Goal: Transaction & Acquisition: Purchase product/service

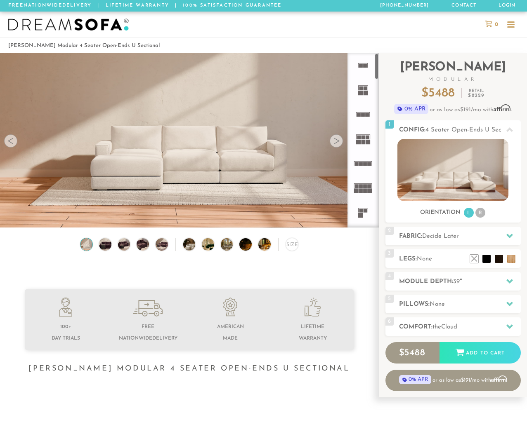
click at [333, 146] on div at bounding box center [335, 140] width 13 height 13
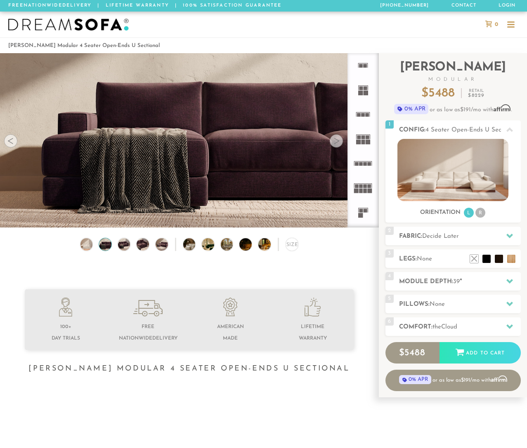
click at [334, 144] on div at bounding box center [335, 140] width 13 height 13
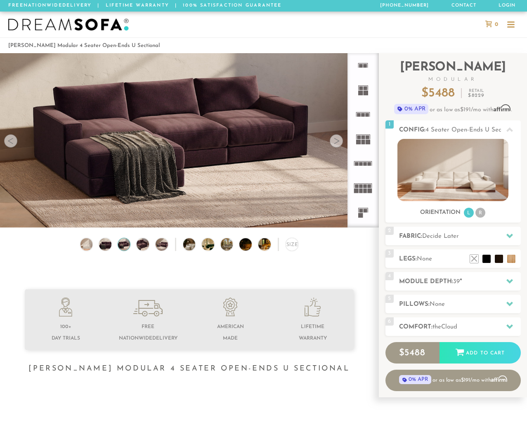
click at [334, 144] on div at bounding box center [335, 140] width 13 height 13
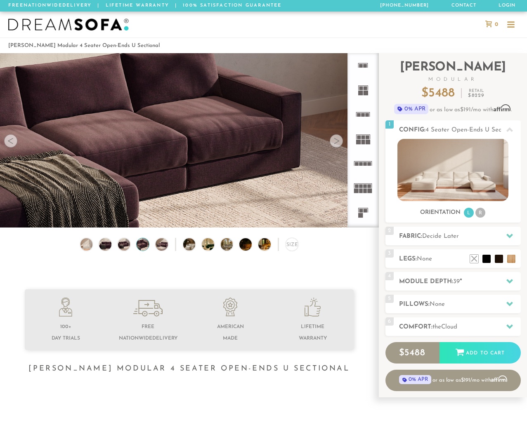
click at [334, 144] on div at bounding box center [335, 140] width 13 height 13
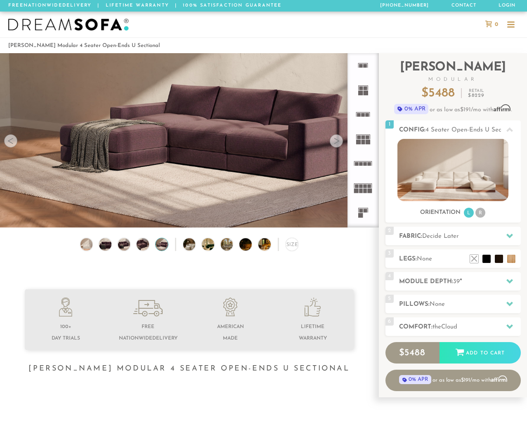
click at [334, 144] on div at bounding box center [335, 140] width 13 height 13
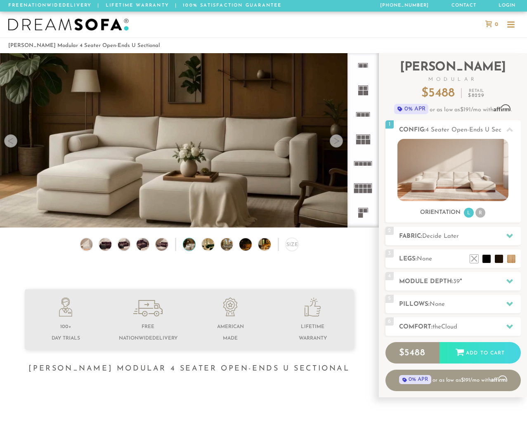
click at [334, 144] on div at bounding box center [335, 140] width 13 height 13
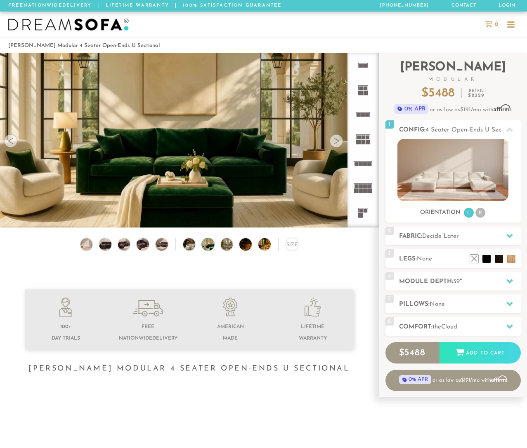
click at [334, 144] on div at bounding box center [335, 140] width 13 height 13
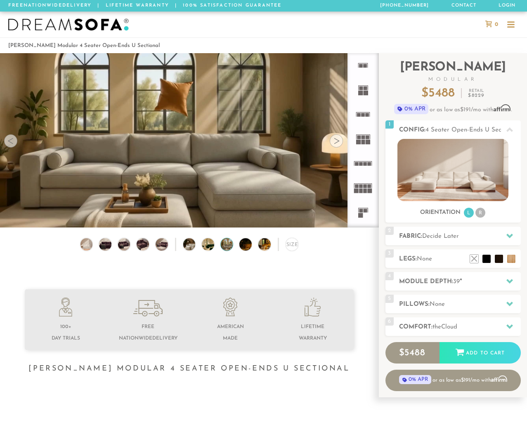
click at [334, 144] on div at bounding box center [335, 140] width 13 height 13
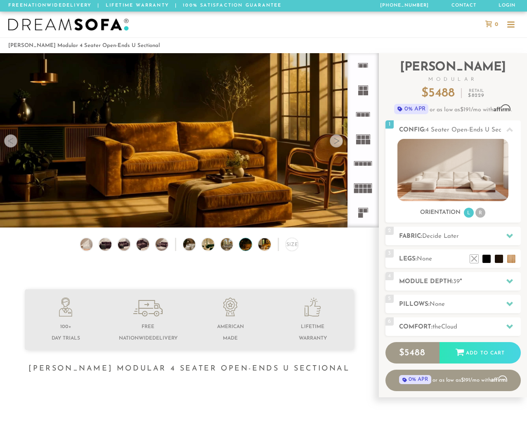
click at [334, 144] on div at bounding box center [335, 140] width 13 height 13
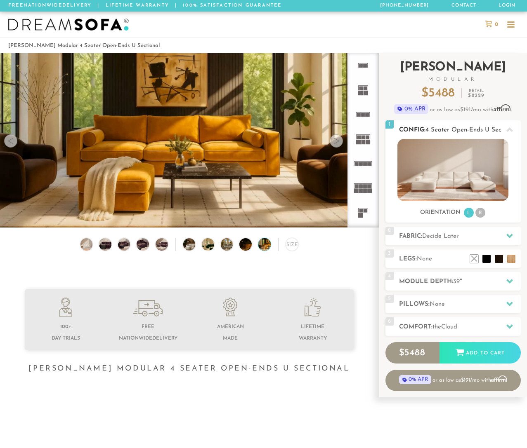
click at [473, 184] on img at bounding box center [452, 170] width 111 height 62
click at [468, 238] on h2 "Fabric: Decide Later" at bounding box center [460, 236] width 122 height 9
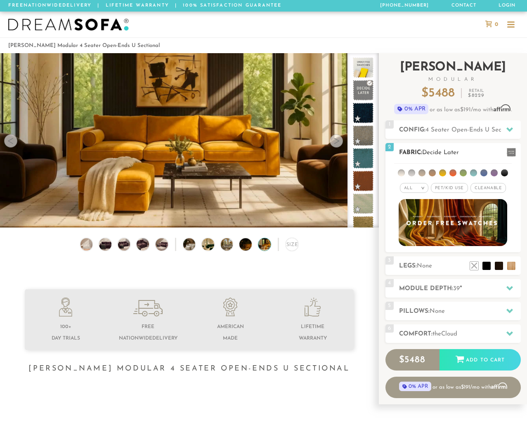
click at [490, 188] on span "Cleanable x" at bounding box center [487, 188] width 35 height 10
click at [402, 173] on li at bounding box center [401, 172] width 7 height 7
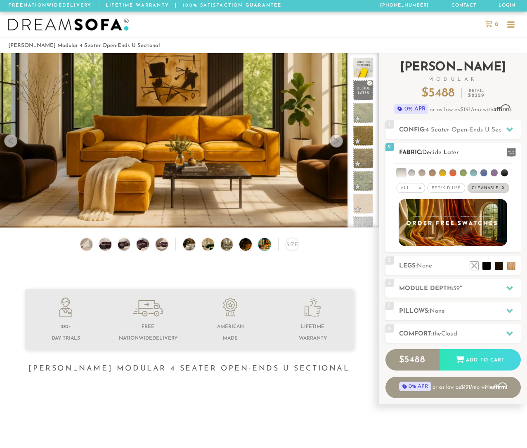
click at [414, 174] on li at bounding box center [411, 172] width 7 height 7
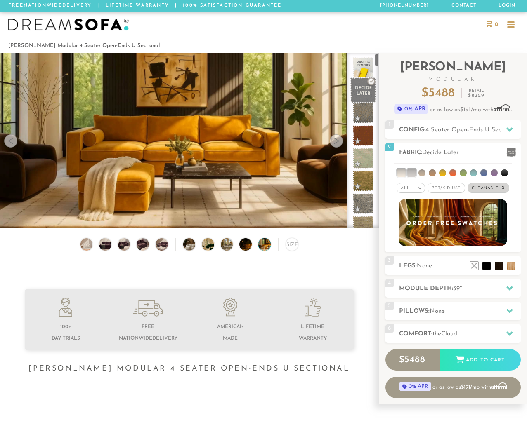
click at [366, 89] on span at bounding box center [363, 91] width 26 height 26
click at [422, 172] on li at bounding box center [421, 172] width 7 height 7
click at [411, 173] on li at bounding box center [411, 173] width 8 height 8
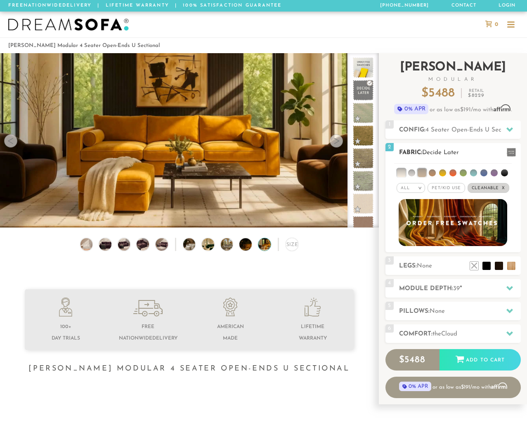
click at [402, 175] on li at bounding box center [401, 173] width 8 height 8
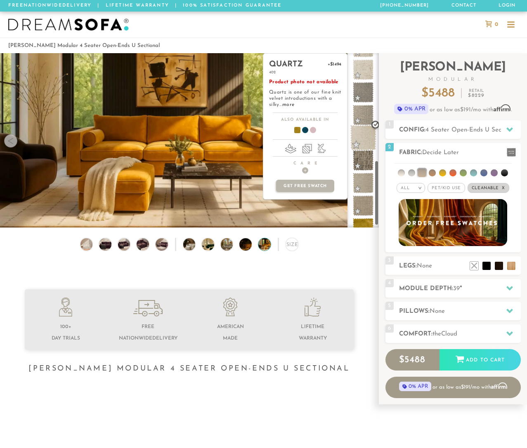
scroll to position [305, 0]
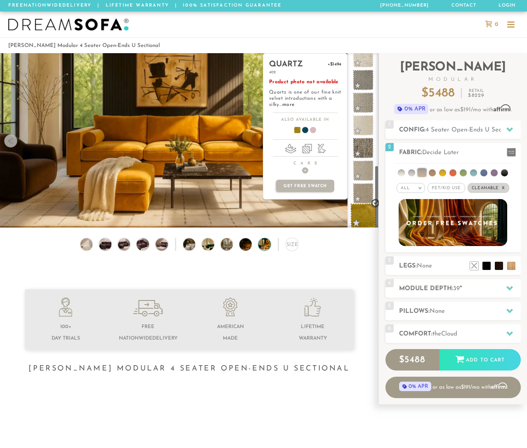
click at [366, 210] on span at bounding box center [363, 216] width 26 height 26
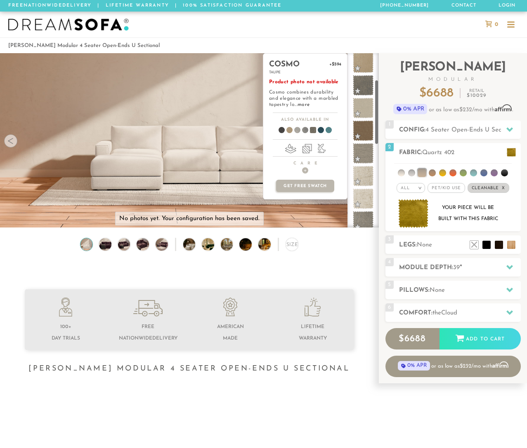
scroll to position [0, 0]
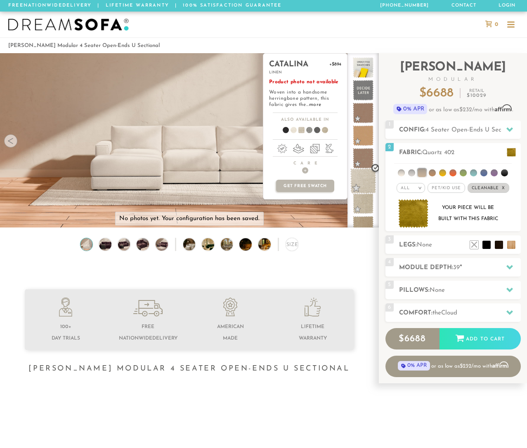
click at [365, 177] on span at bounding box center [363, 181] width 26 height 26
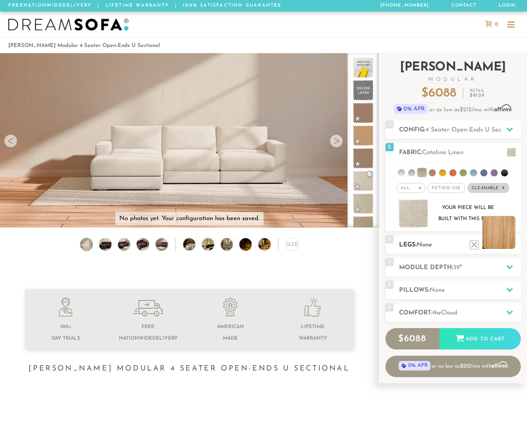
click at [508, 245] on li at bounding box center [498, 232] width 33 height 33
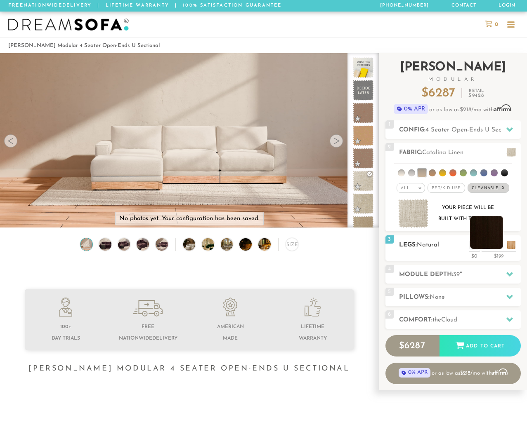
click at [497, 242] on li at bounding box center [486, 232] width 33 height 33
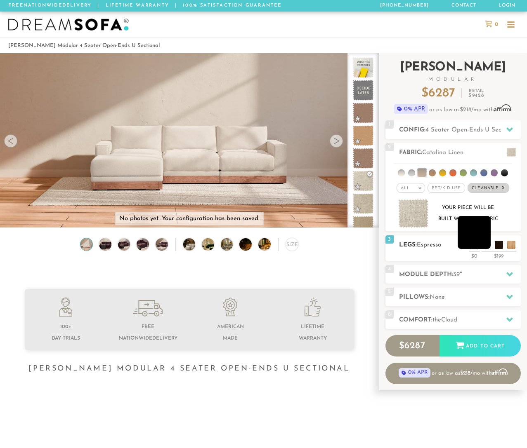
click at [485, 246] on li at bounding box center [473, 232] width 33 height 33
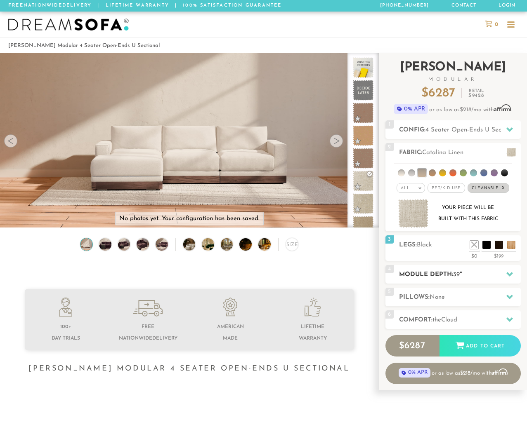
click at [509, 275] on icon at bounding box center [509, 274] width 7 height 5
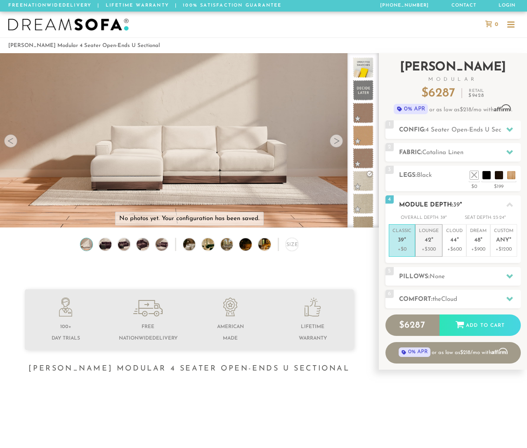
click at [432, 249] on p "+$300" at bounding box center [429, 249] width 20 height 7
click at [462, 278] on h2 "Pillows: None" at bounding box center [460, 276] width 122 height 9
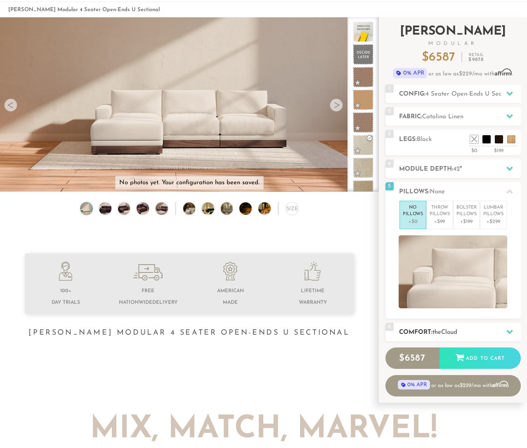
scroll to position [42, 0]
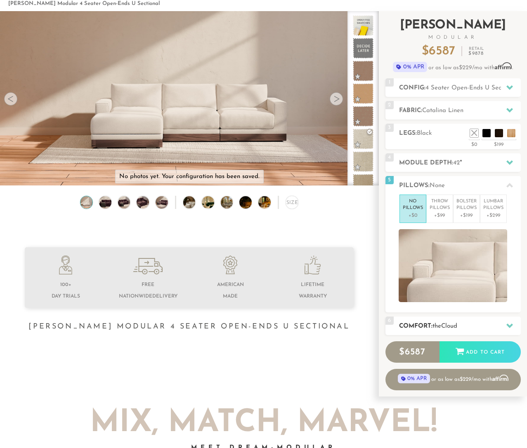
click at [466, 326] on h2 "Comfort: the Cloud" at bounding box center [460, 326] width 122 height 9
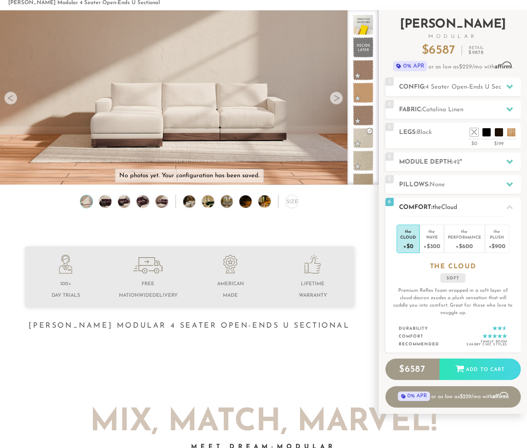
scroll to position [0, 0]
